Goal: Navigation & Orientation: Understand site structure

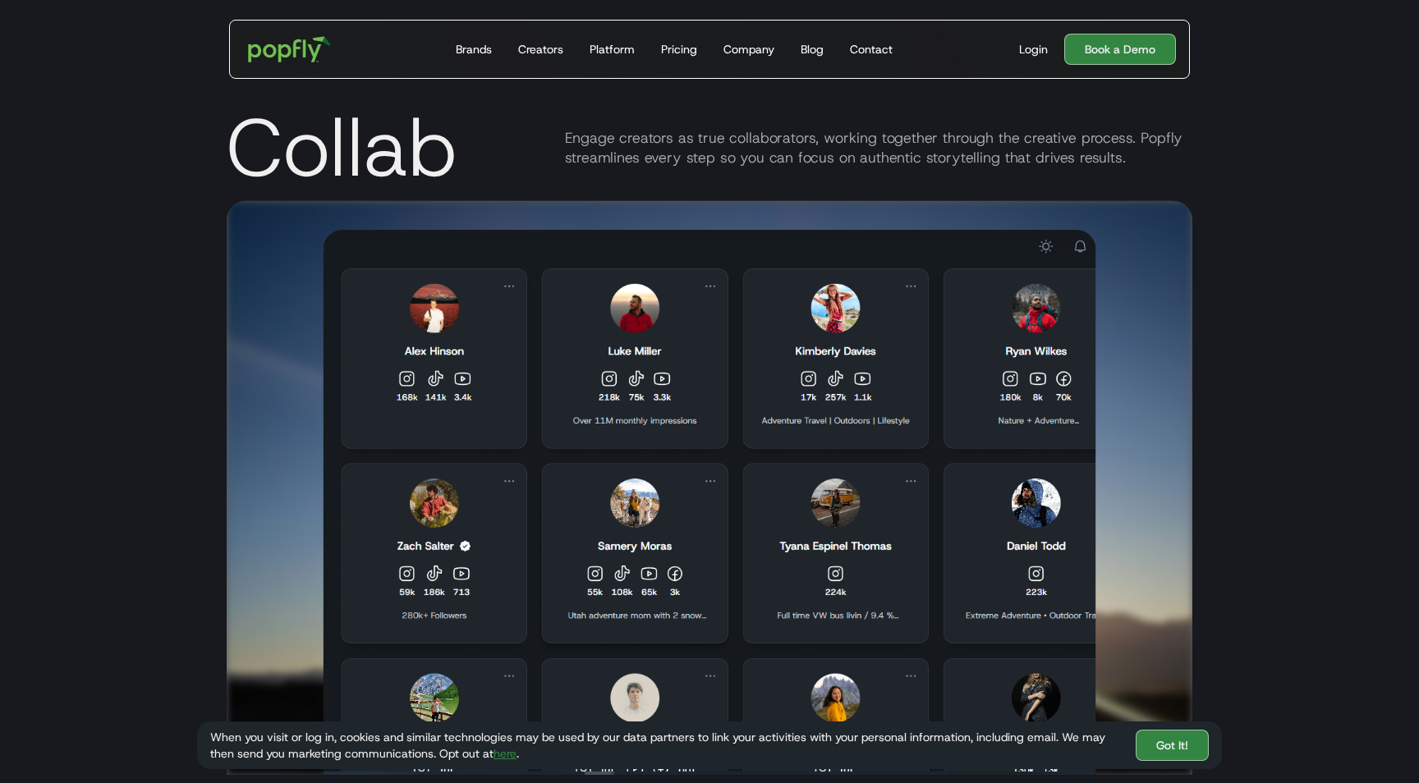
scroll to position [2926, 0]
click at [624, 45] on div "Platform" at bounding box center [611, 49] width 45 height 16
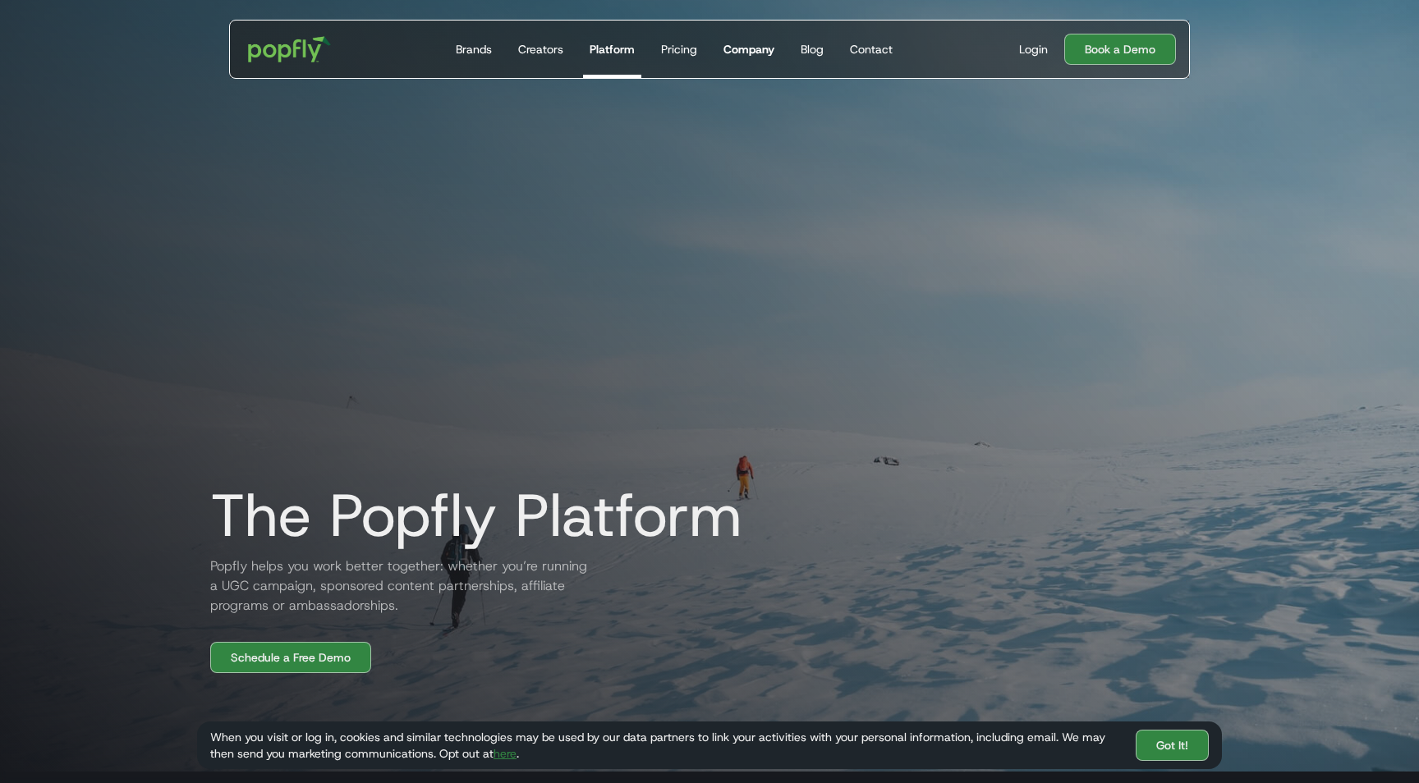
click at [752, 43] on div "Company" at bounding box center [748, 49] width 51 height 16
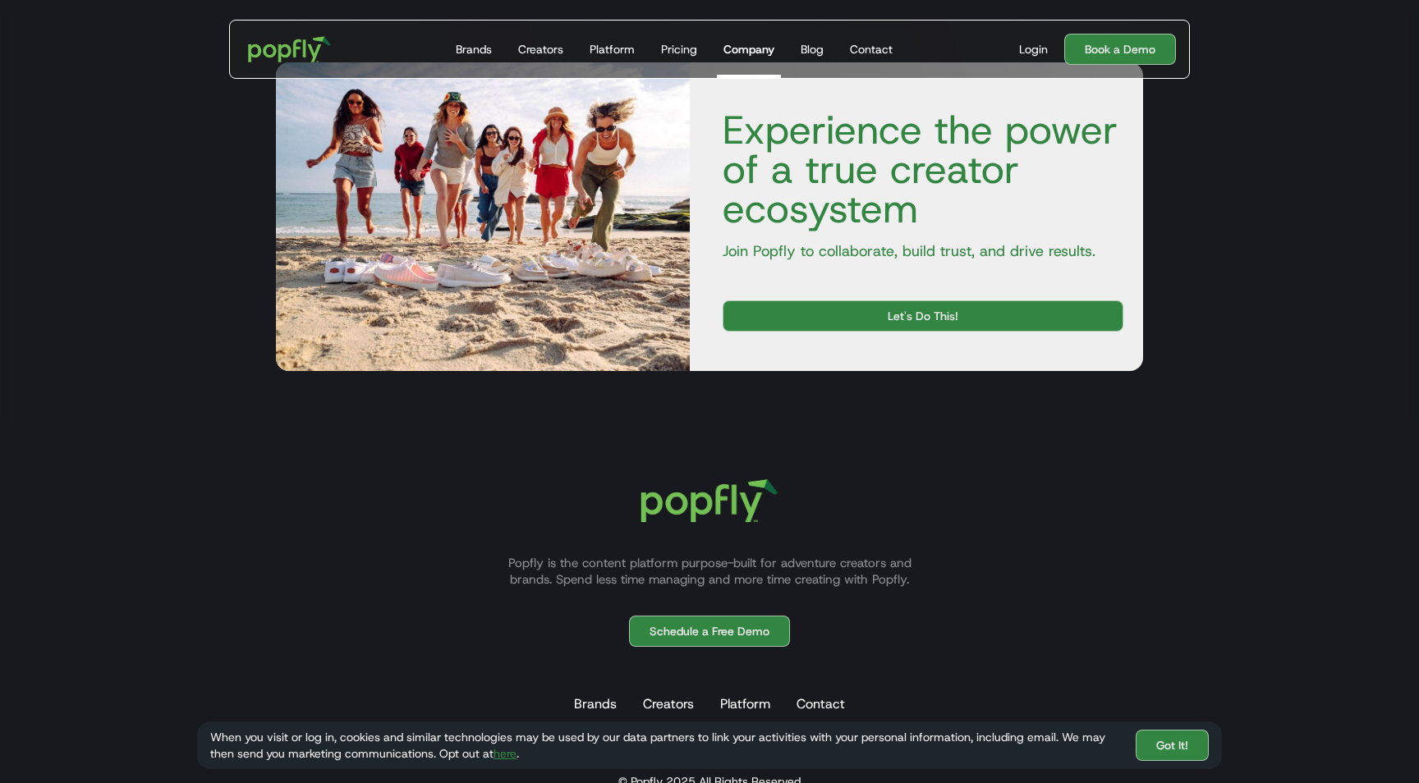
scroll to position [2571, 0]
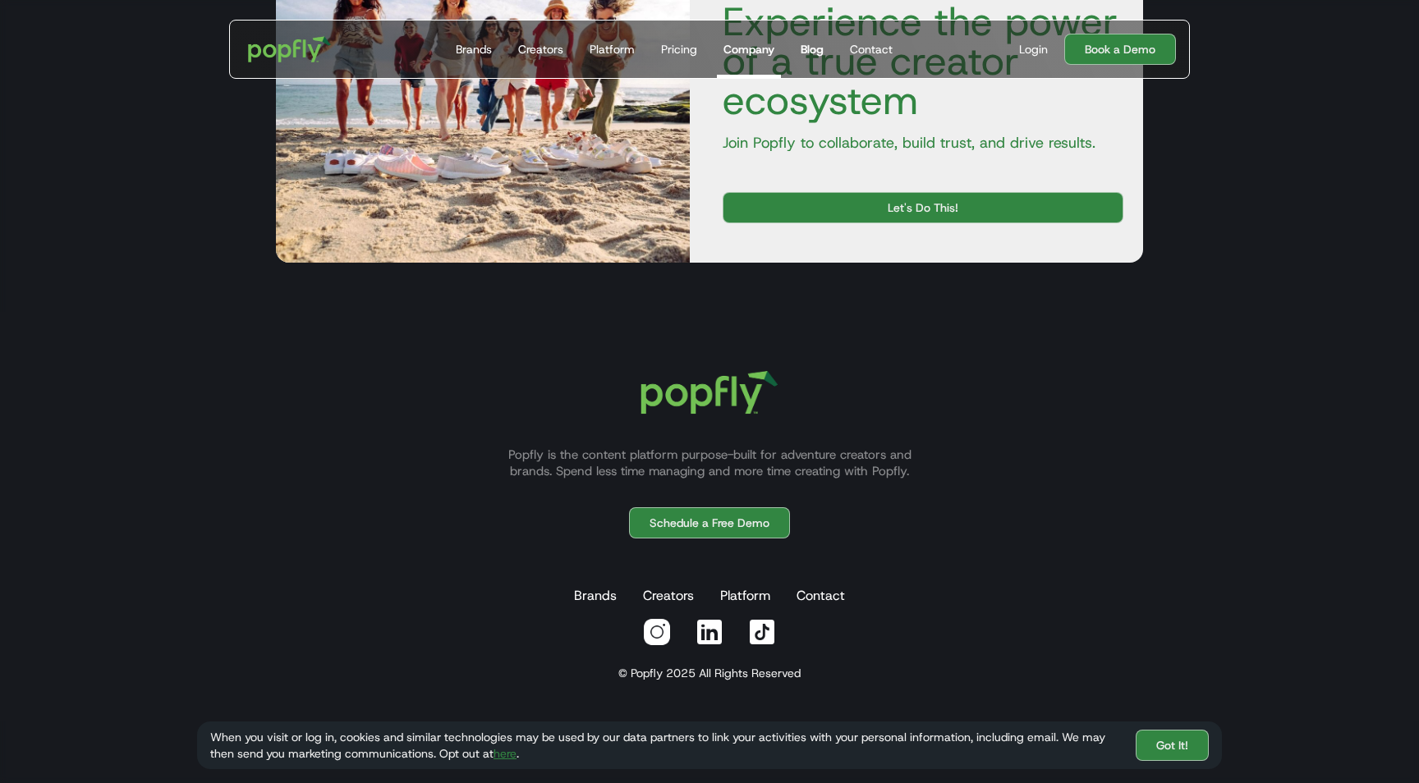
click at [814, 49] on div "Blog" at bounding box center [811, 49] width 23 height 16
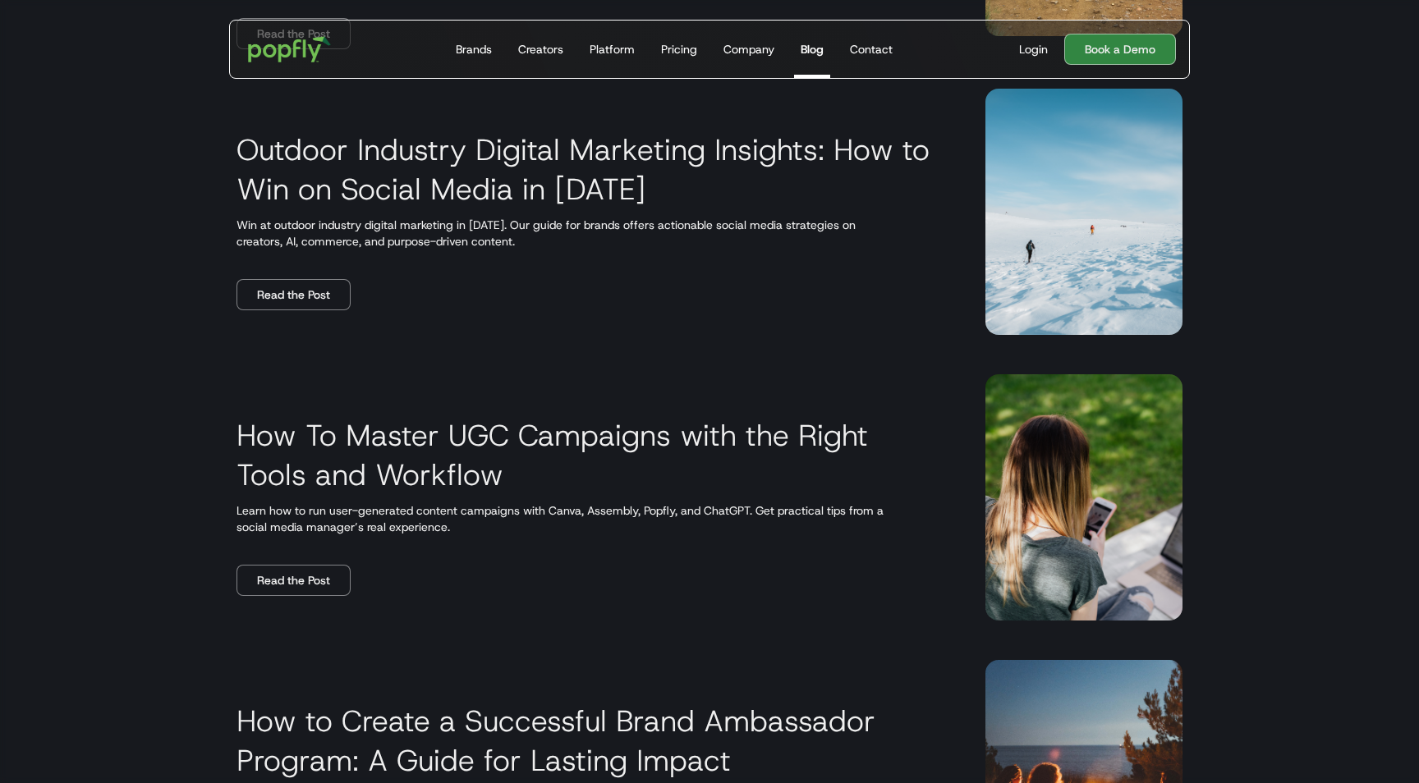
scroll to position [1439, 0]
